Goal: Transaction & Acquisition: Purchase product/service

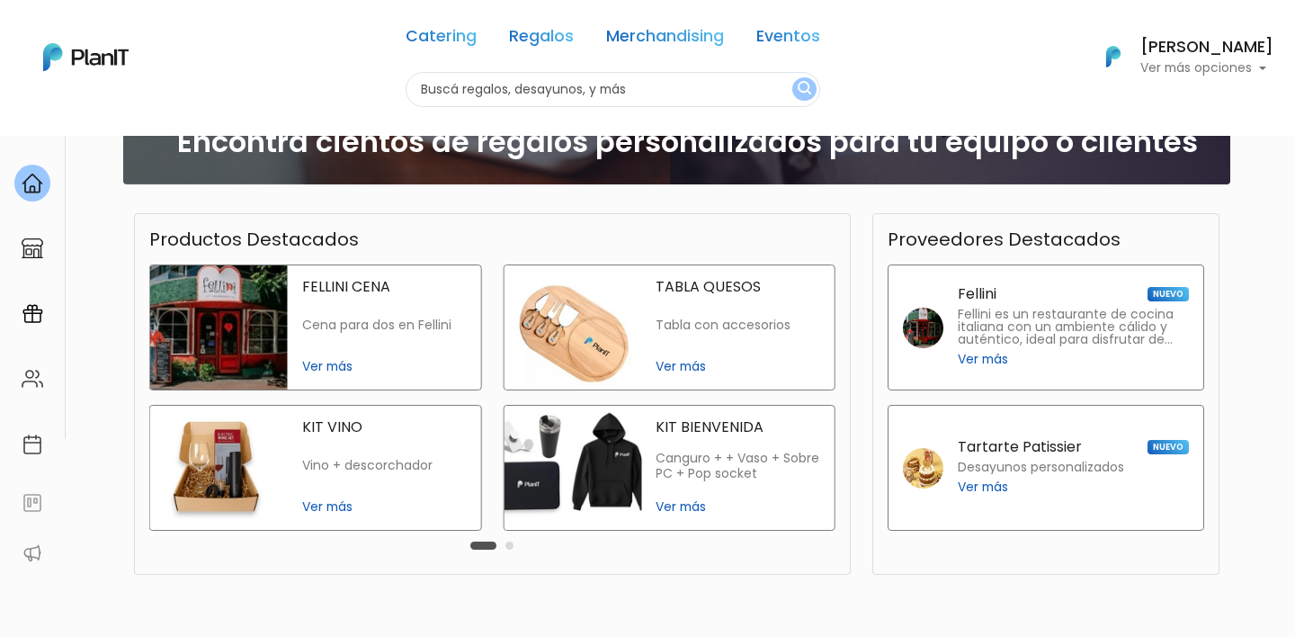
click at [1177, 56] on h6 "[PERSON_NAME]" at bounding box center [1206, 48] width 133 height 16
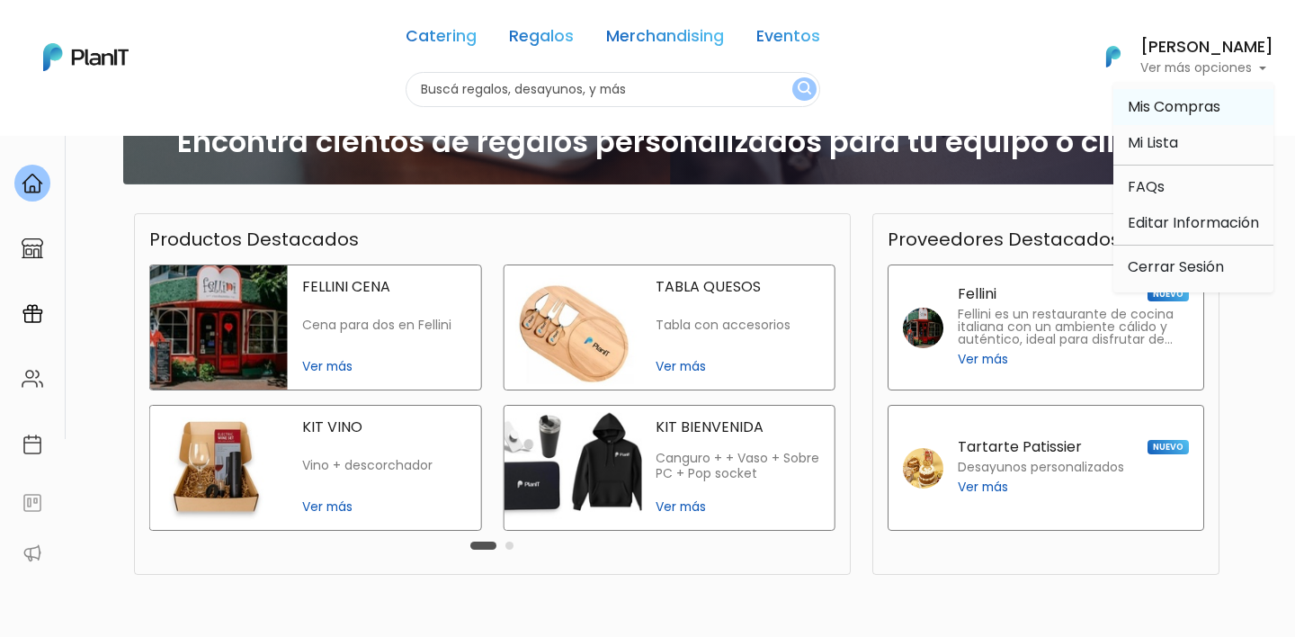
click at [1196, 94] on link "Mis Compras" at bounding box center [1193, 107] width 160 height 36
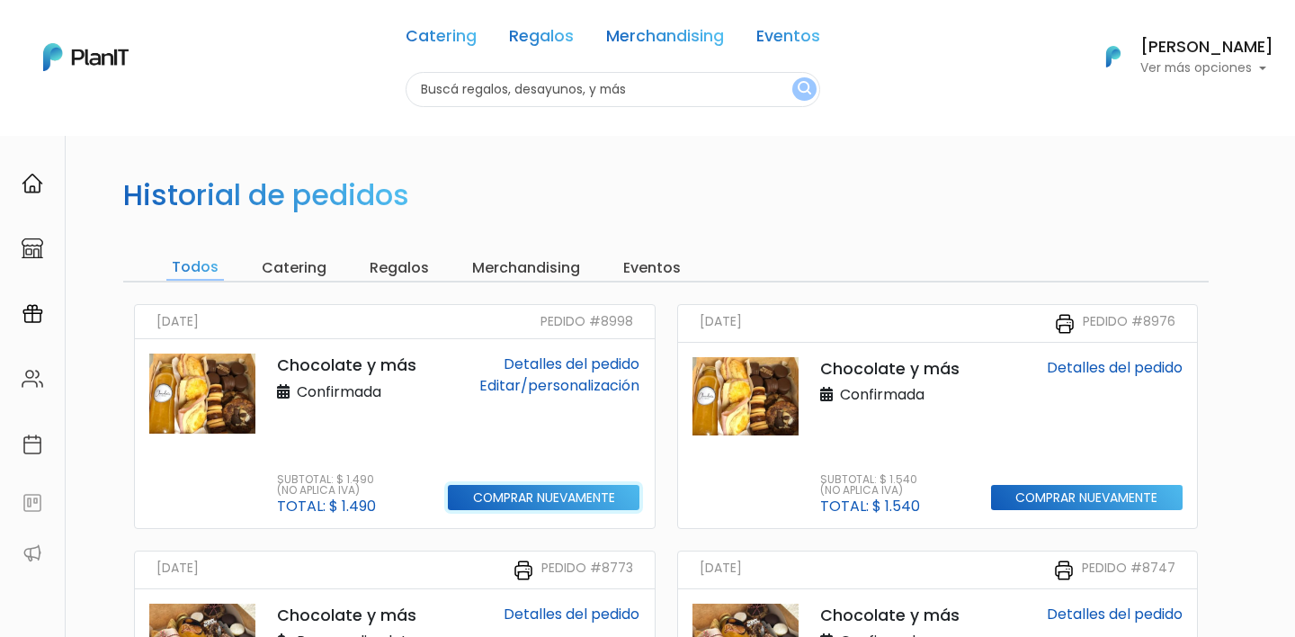
click at [559, 505] on input "Comprar nuevamente" at bounding box center [544, 498] width 192 height 26
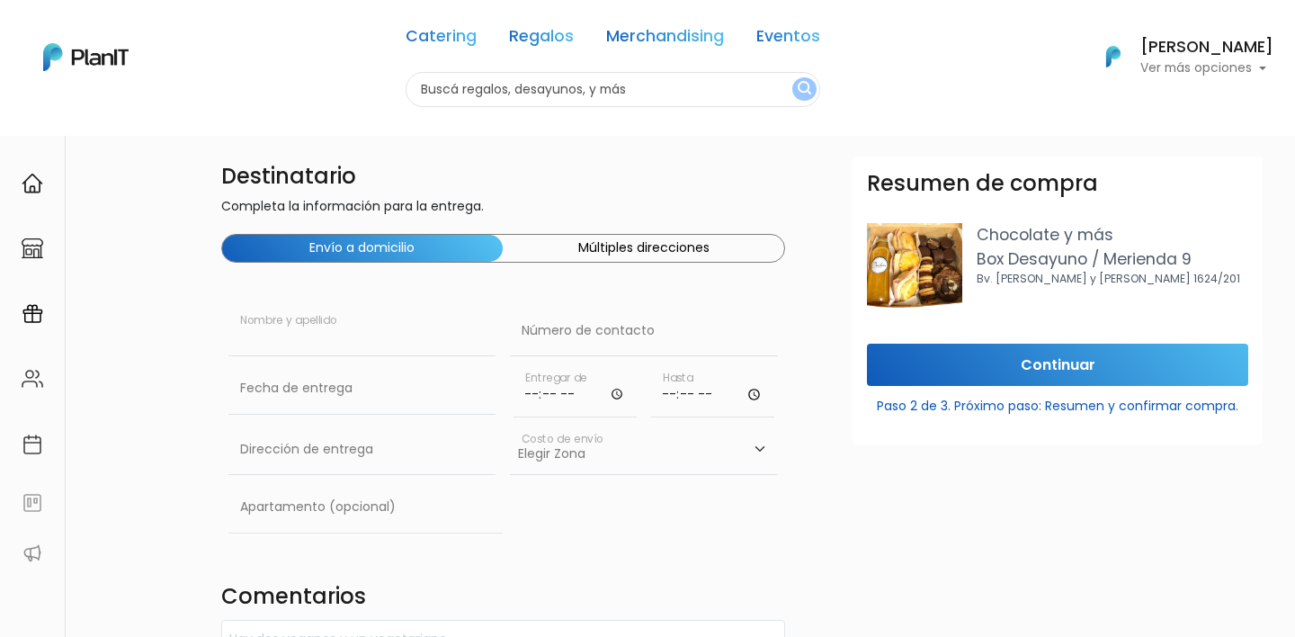
click at [358, 346] on input "text" at bounding box center [362, 331] width 268 height 50
type input "V"
type input "Valentina Clavero"
click at [548, 323] on input "text" at bounding box center [644, 331] width 268 height 50
paste input "94 029 581"
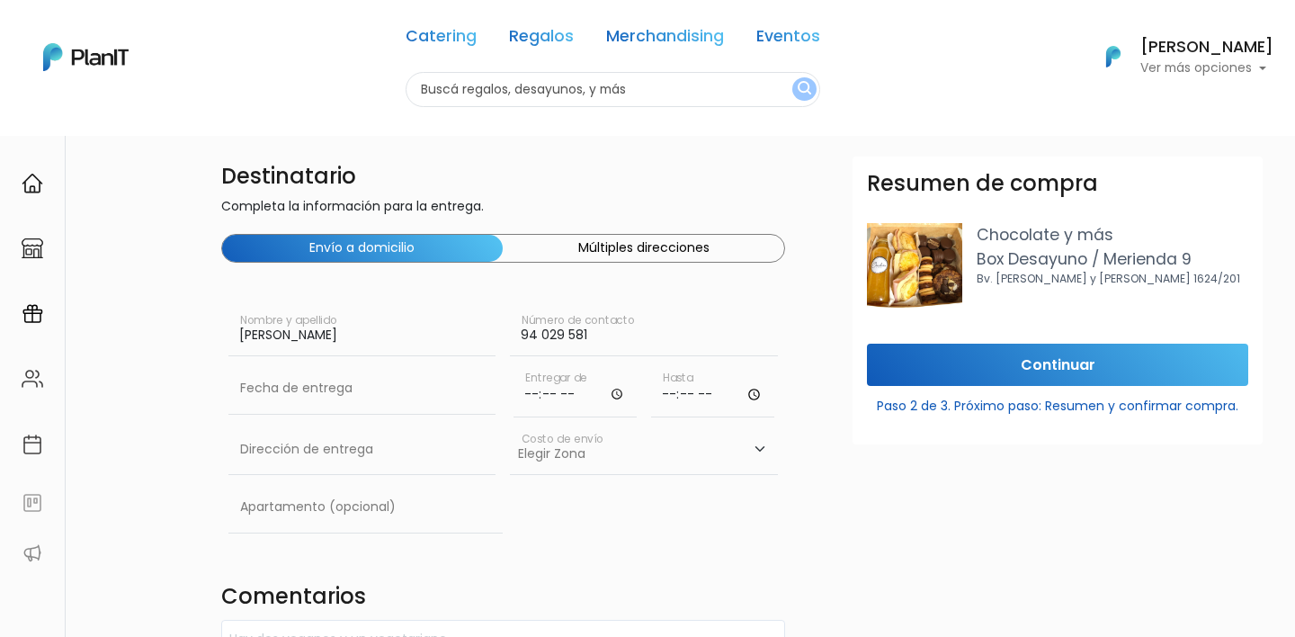
click at [523, 341] on input "94 029 581" at bounding box center [644, 331] width 268 height 50
type input "094 029 581"
click at [368, 398] on input "text" at bounding box center [362, 388] width 268 height 50
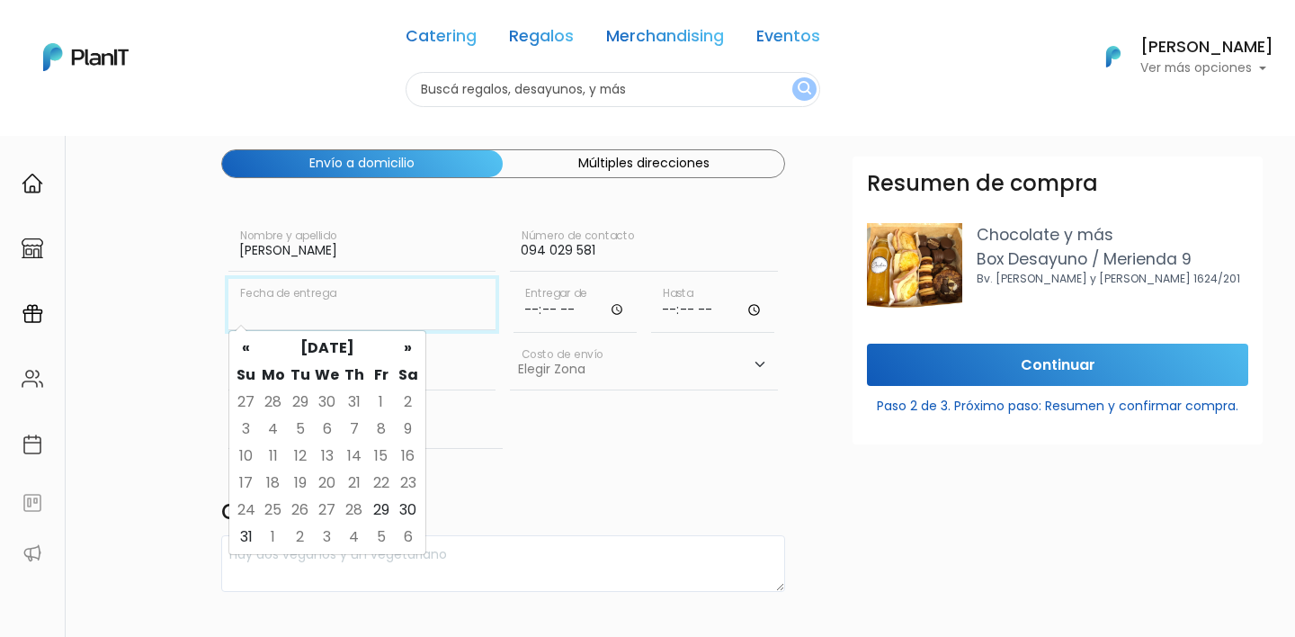
scroll to position [92, 0]
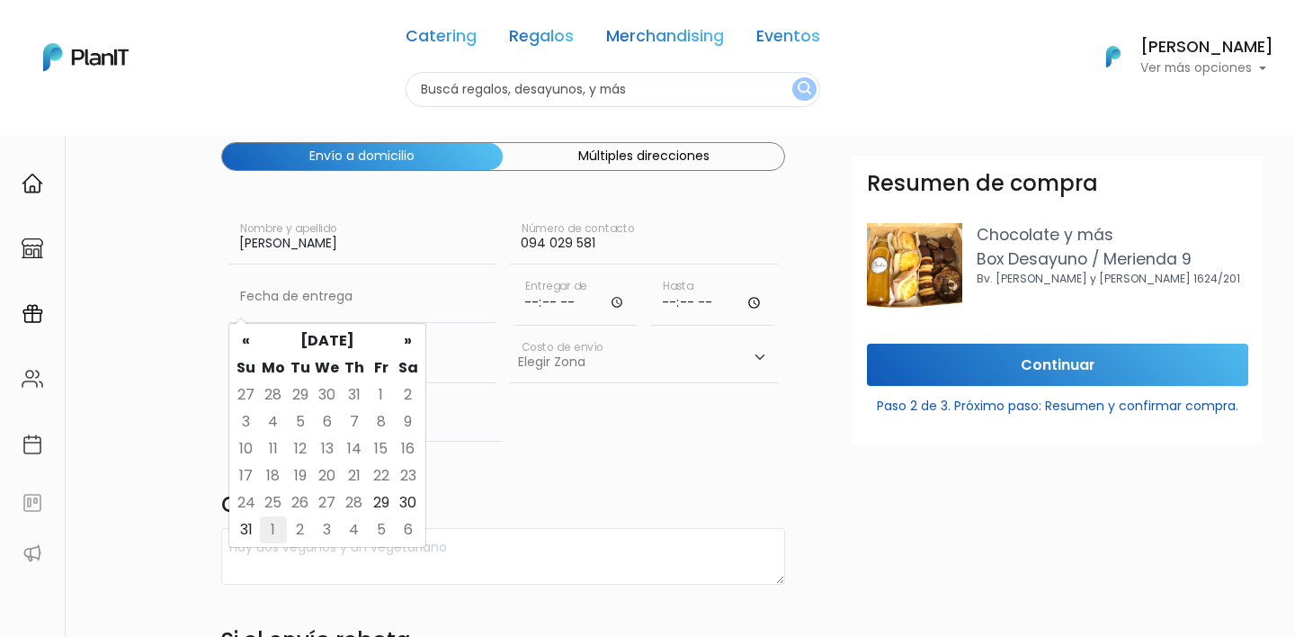
click at [270, 524] on td "1" at bounding box center [273, 529] width 27 height 27
type input "01/09/2025"
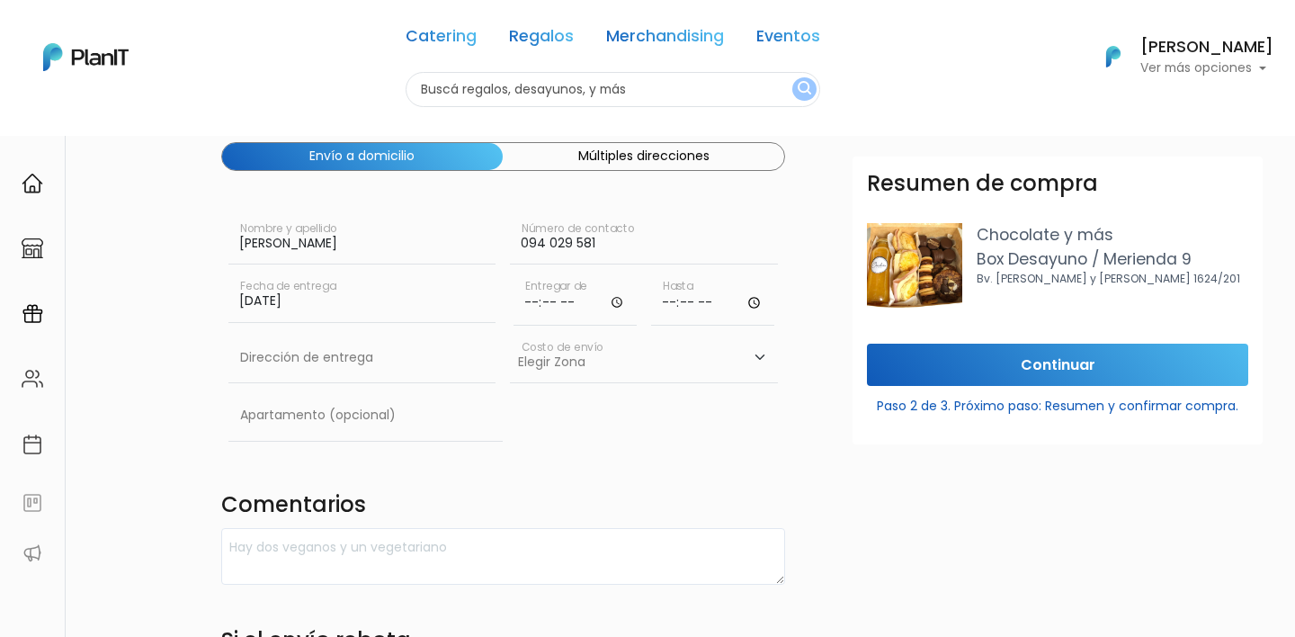
click at [536, 293] on input "time" at bounding box center [575, 299] width 123 height 54
click at [661, 300] on input "time" at bounding box center [712, 299] width 123 height 54
click at [559, 302] on input "09:00" at bounding box center [575, 299] width 123 height 54
type input "09:10"
click at [671, 302] on input "time" at bounding box center [712, 299] width 123 height 54
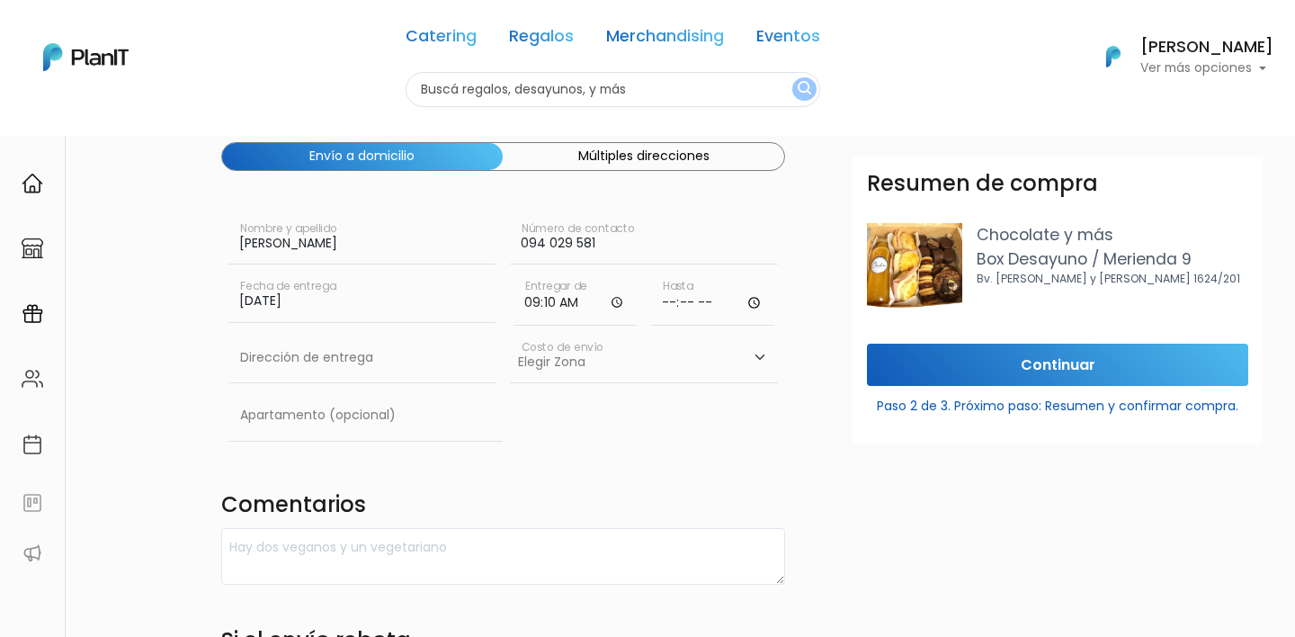
type input "12:00"
click at [645, 335] on select "Elegir Zona Zona américa- $600 Montevideo- $250" at bounding box center [644, 358] width 268 height 50
select select "10"
click at [317, 364] on input "text" at bounding box center [362, 358] width 268 height 50
paste input "Carabelas 3118"
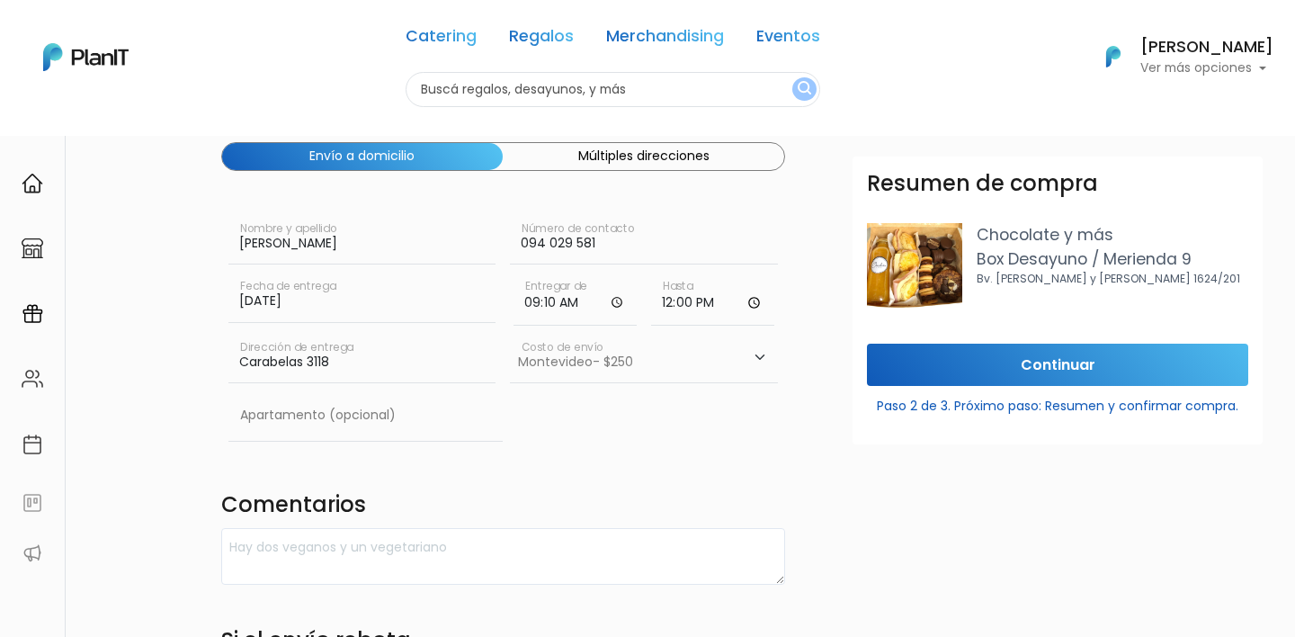
type input "Carabelas 3118"
click at [570, 372] on select "Elegir Zona Zona américa- $600 Montevideo- $250" at bounding box center [644, 358] width 268 height 50
click at [324, 415] on input "text" at bounding box center [365, 415] width 275 height 50
click at [539, 414] on div "Apartamento (opcional)" at bounding box center [503, 419] width 565 height 58
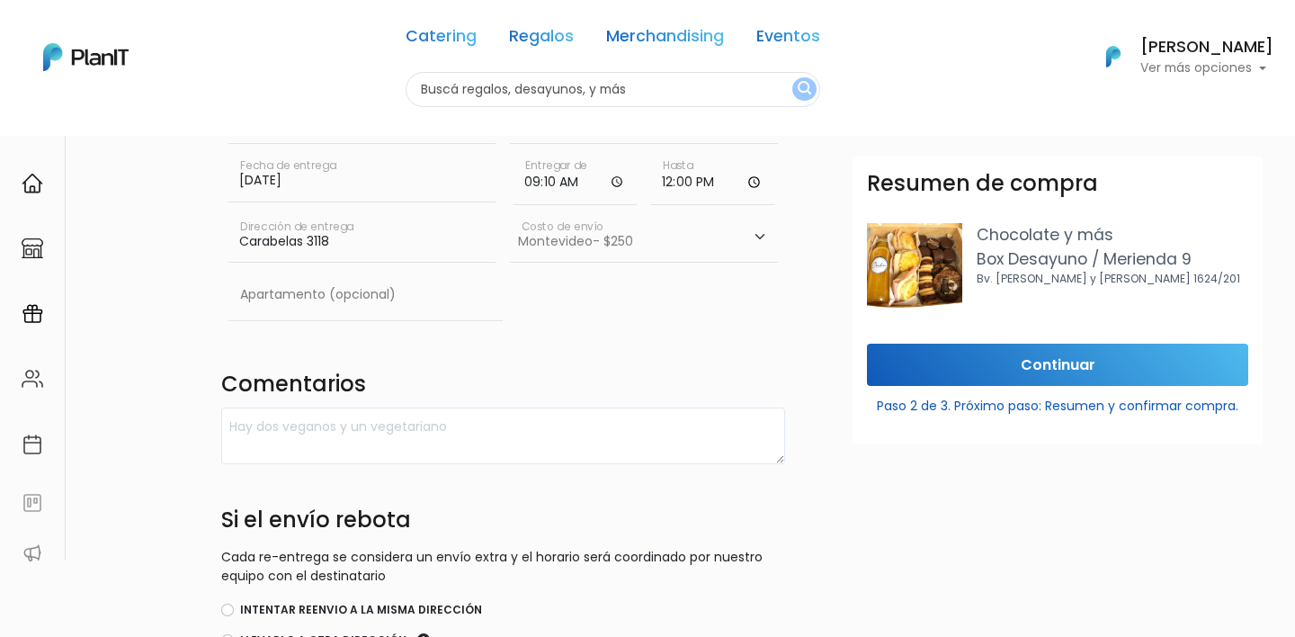
scroll to position [213, 0]
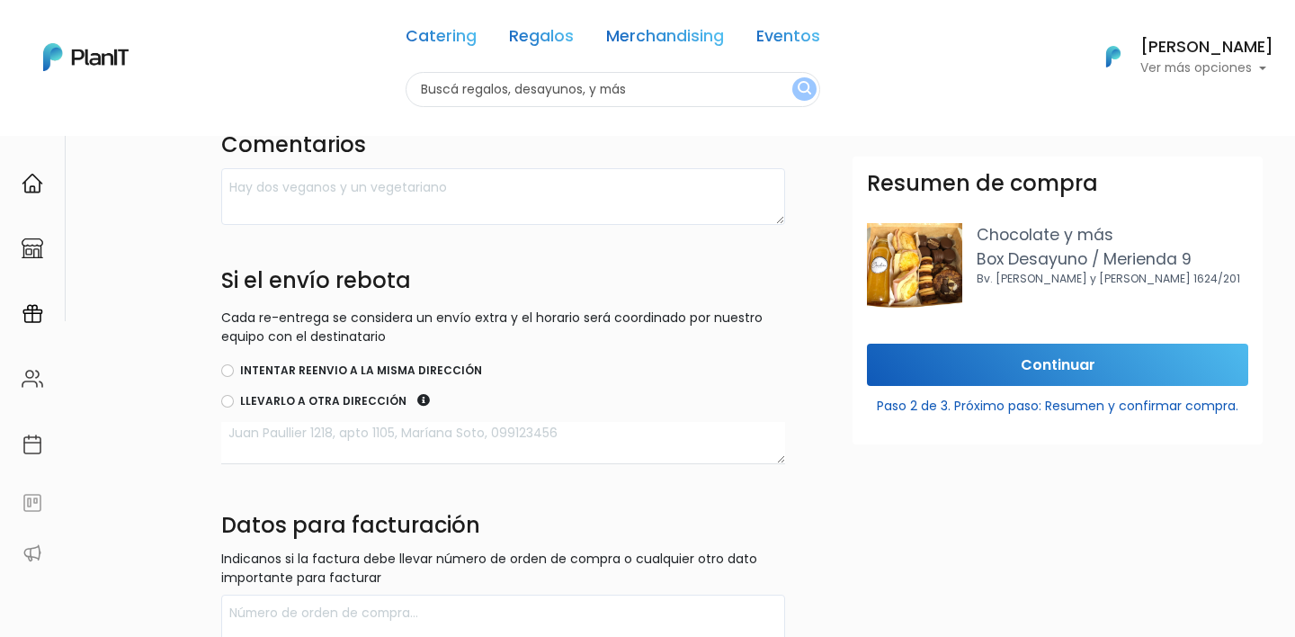
click at [305, 365] on label "Intentar reenvio a la misma dirección" at bounding box center [361, 370] width 242 height 16
click at [234, 365] on input "Intentar reenvio a la misma dirección" at bounding box center [227, 370] width 13 height 13
radio input "true"
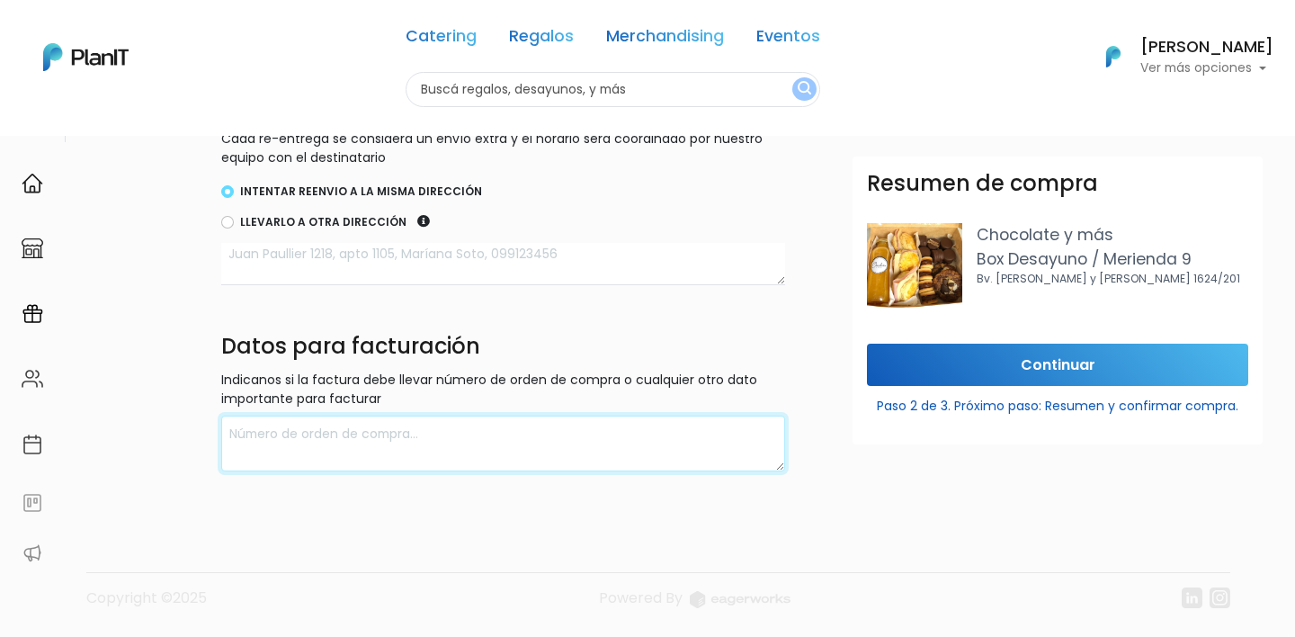
click at [404, 450] on textarea at bounding box center [503, 444] width 565 height 57
type textarea "hacer factura con rut de wild fi"
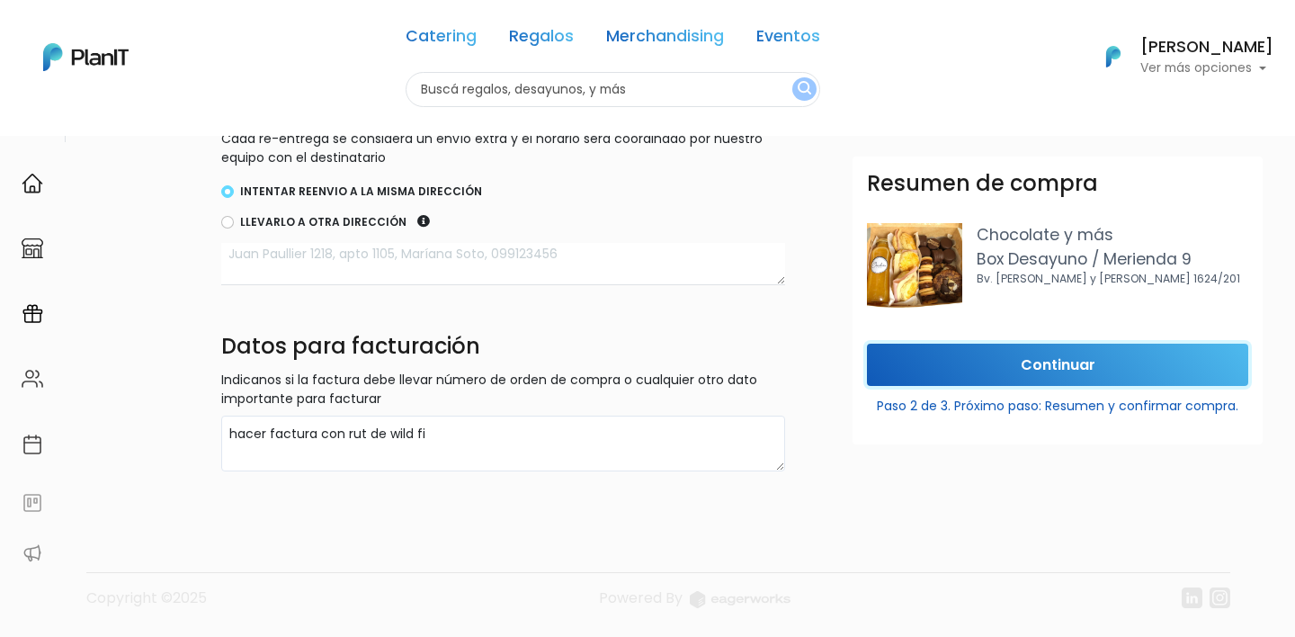
click at [932, 354] on input "Continuar" at bounding box center [1057, 365] width 381 height 42
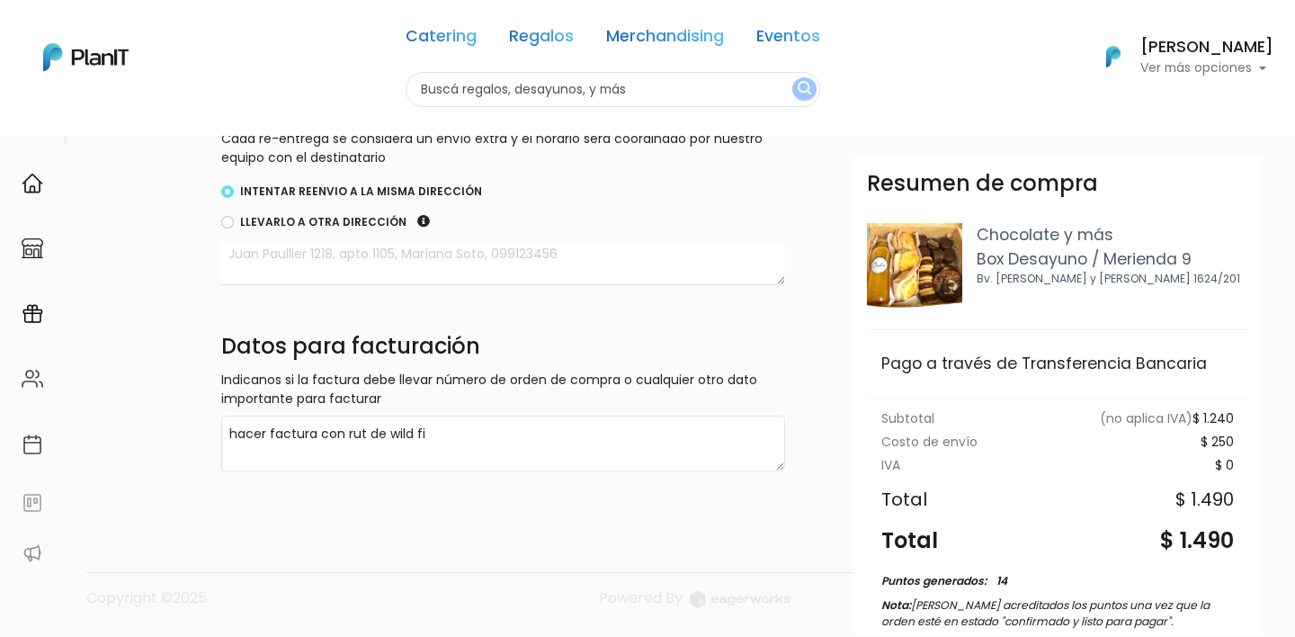
scroll to position [165, 0]
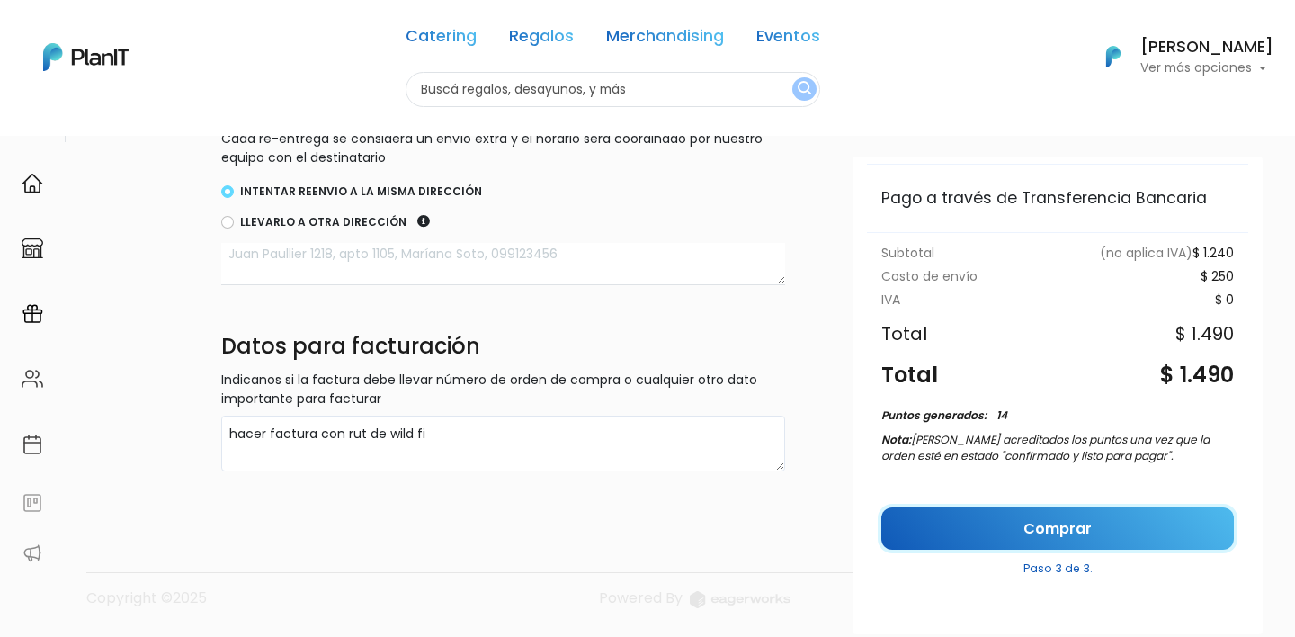
click at [1040, 535] on link "Comprar" at bounding box center [1057, 528] width 353 height 42
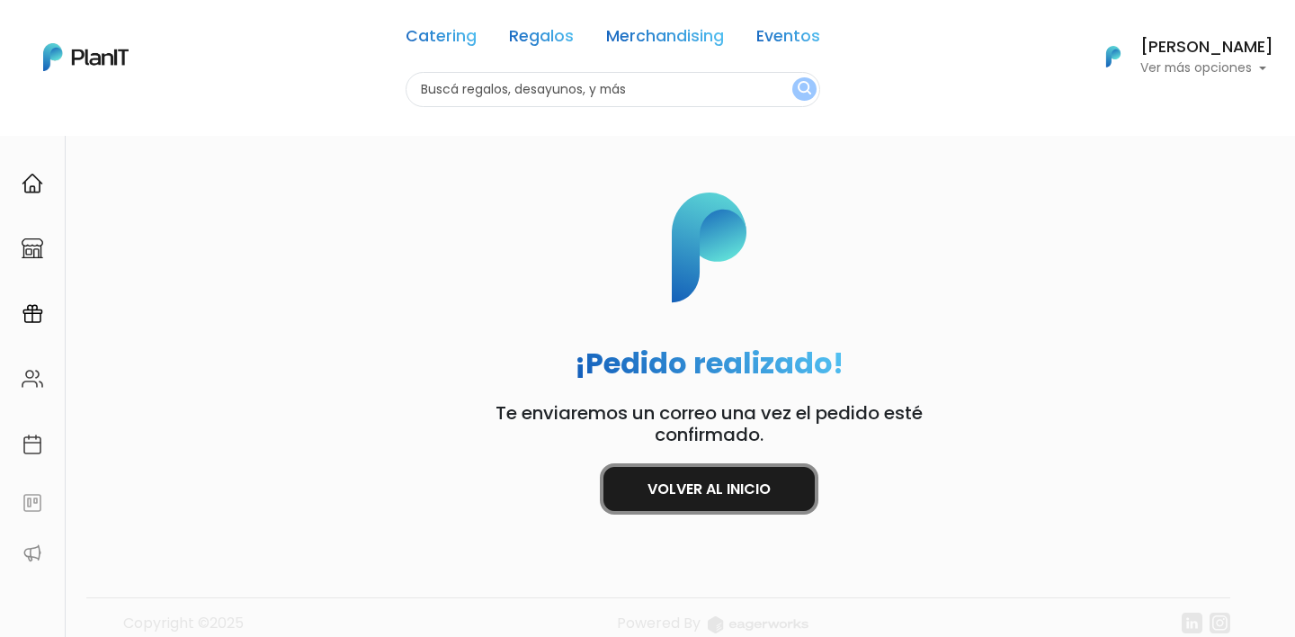
click at [666, 473] on link "Volver al inicio" at bounding box center [708, 489] width 211 height 44
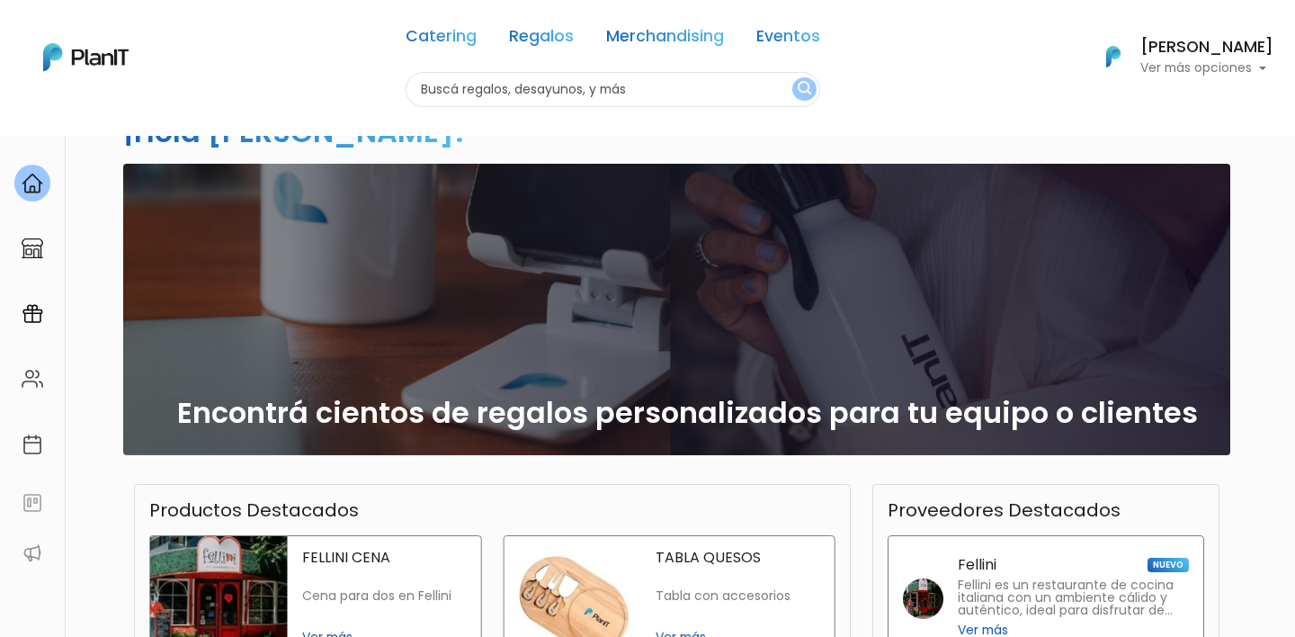
click at [1252, 85] on div "Catering Regalos Merchandising Eventos Catering Regalos Merchandising Eventos C…" at bounding box center [647, 57] width 1295 height 100
click at [1243, 72] on p "Ver más opciones" at bounding box center [1206, 68] width 133 height 13
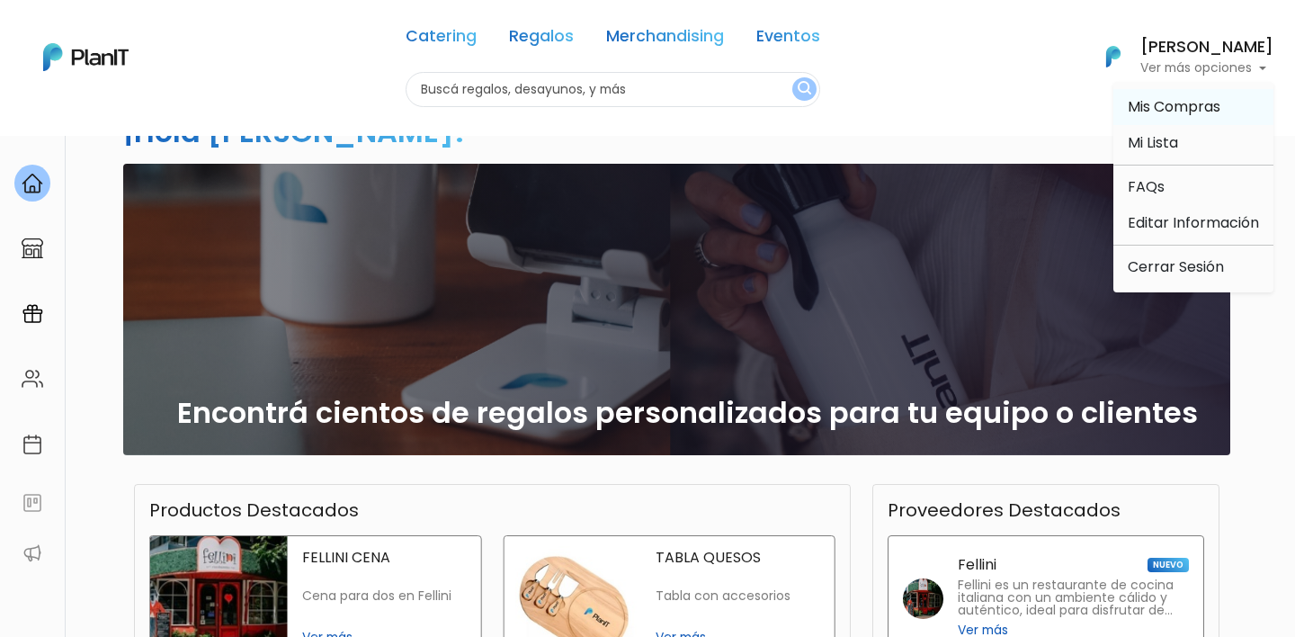
click at [1167, 91] on link "Mis Compras" at bounding box center [1193, 107] width 160 height 36
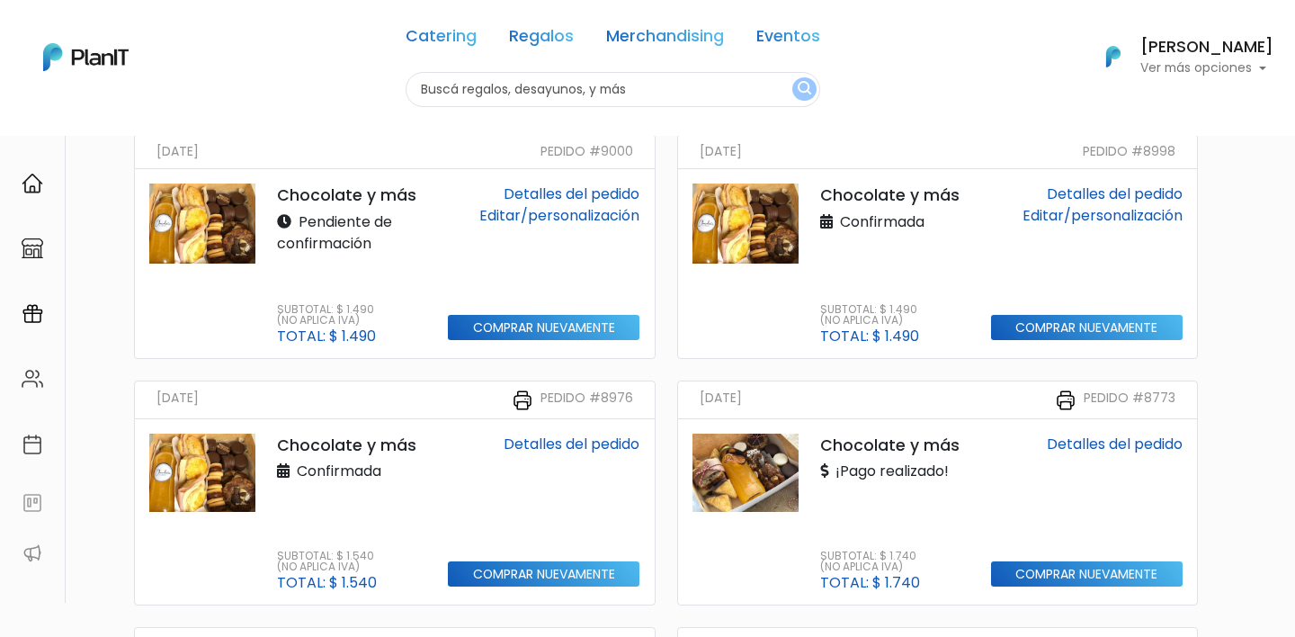
scroll to position [188, 0]
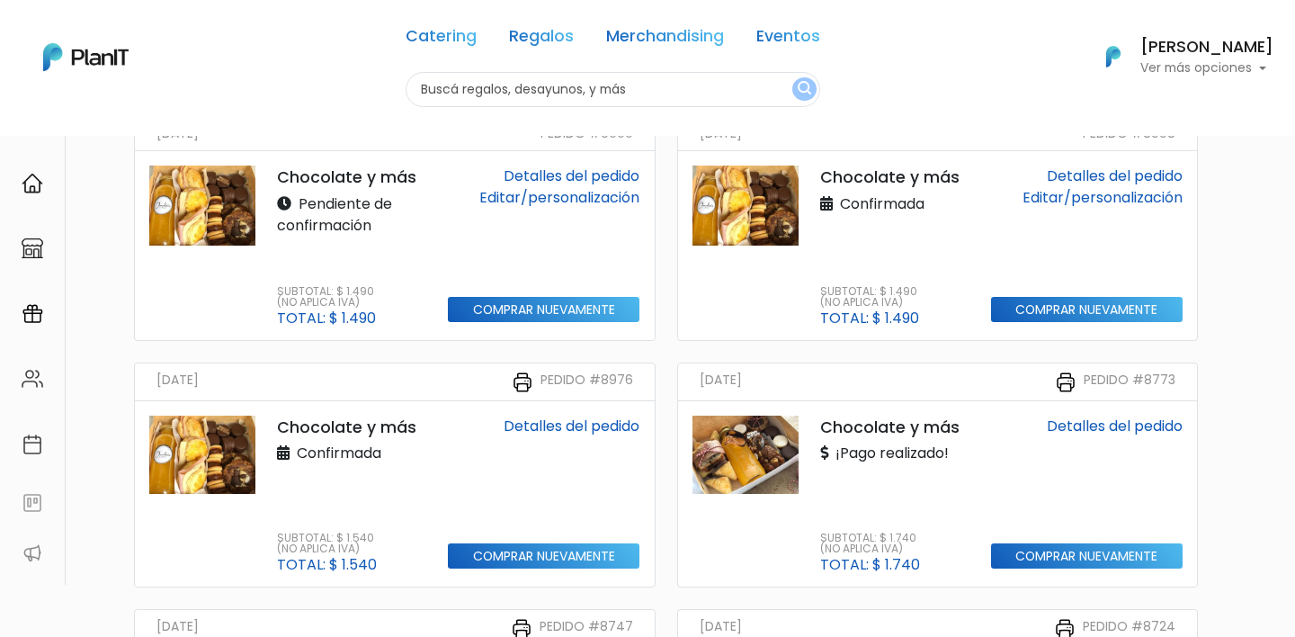
click at [469, 209] on div "Detalles del pedido Editar/personalización Comprar nuevamente" at bounding box center [543, 245] width 213 height 160
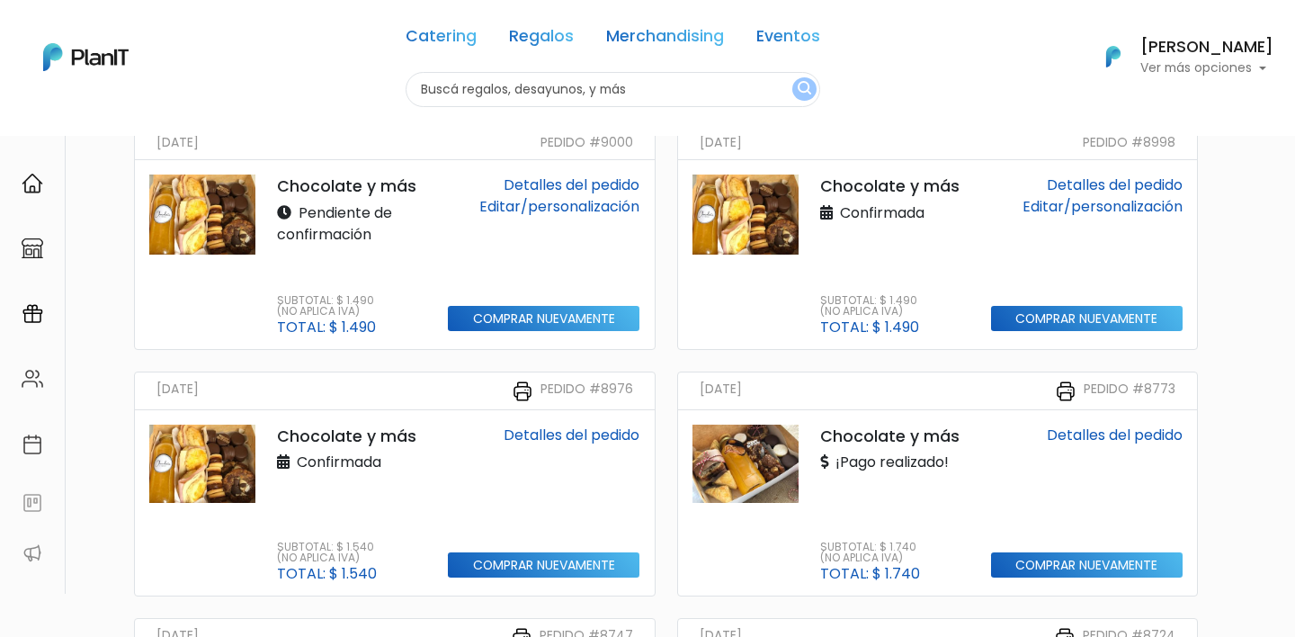
scroll to position [171, 0]
